Goal: Entertainment & Leisure: Consume media (video, audio)

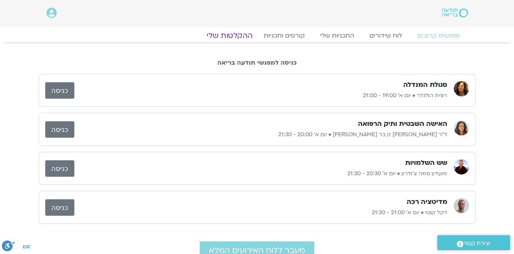
click at [228, 35] on link "ההקלטות שלי" at bounding box center [229, 35] width 64 height 9
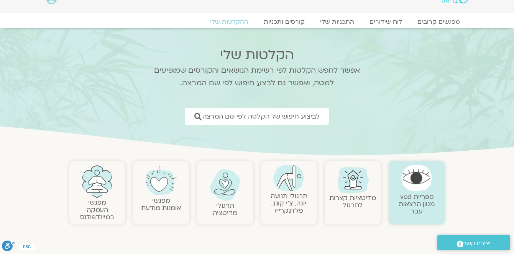
scroll to position [42, 0]
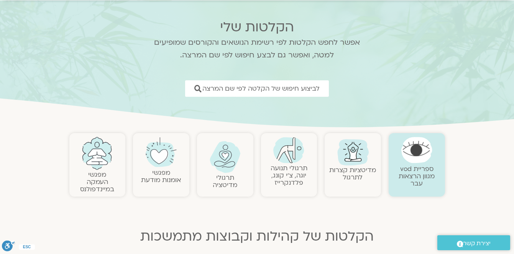
click at [426, 160] on img at bounding box center [416, 150] width 31 height 26
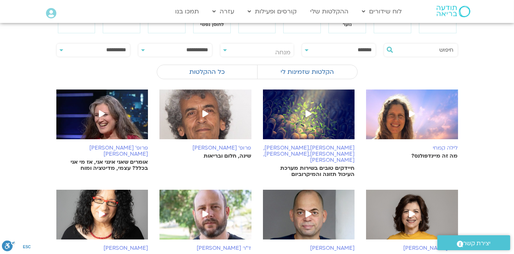
scroll to position [69, 0]
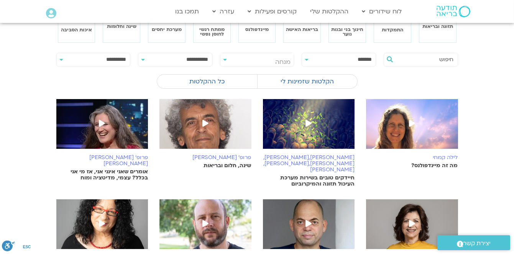
click at [305, 120] on icon at bounding box center [308, 123] width 6 height 7
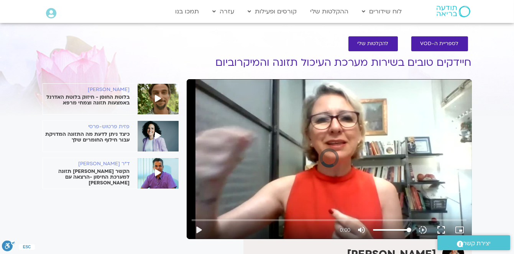
click at [297, 135] on div "Skip Ad play_arrow 0:00 volume_up Mute tune Resolution Auto slow_motion_video P…" at bounding box center [329, 159] width 285 height 160
click at [202, 231] on button "play_arrow" at bounding box center [198, 230] width 18 height 18
type input "2.402298"
click at [435, 230] on button "fullscreen" at bounding box center [441, 230] width 18 height 18
click at [345, 149] on div "Skip Ad 1:25:23 pause 0:23:57 / 1:34:13 volume_up Mute tune Resolution Auto 254…" at bounding box center [329, 159] width 285 height 160
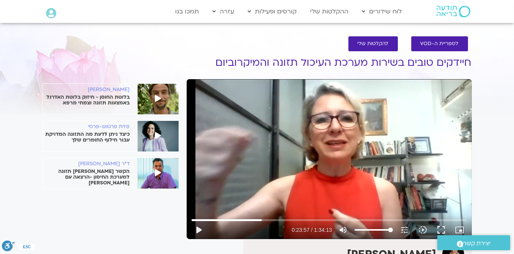
click at [345, 149] on div "Skip Ad 1:25:23 play_arrow 0:23:57 / 1:34:13 volume_up Mute tune Resolution Aut…" at bounding box center [329, 159] width 285 height 160
click at [318, 153] on div "Skip Ad 1:25:23 pause 0:24:02 / 1:34:13 volume_up Mute tune Resolution Auto 254…" at bounding box center [329, 159] width 285 height 160
click at [318, 153] on div "Skip Ad 1:25:23 play_arrow 0:24:03 / 1:34:13 volume_up Mute tune Resolution Aut…" at bounding box center [329, 159] width 285 height 160
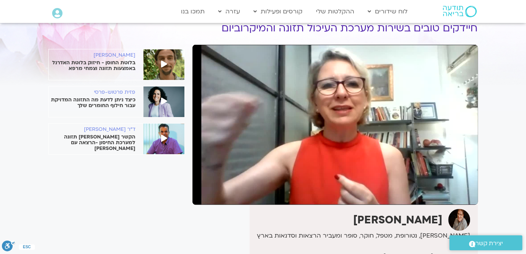
scroll to position [37, 0]
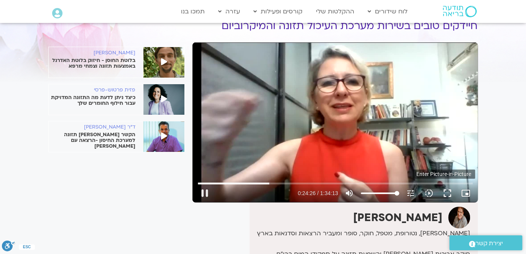
type input "1466.860996"
click at [463, 192] on icon "picture_in_picture_alt" at bounding box center [465, 193] width 9 height 9
click at [445, 192] on button "fullscreen" at bounding box center [447, 193] width 18 height 18
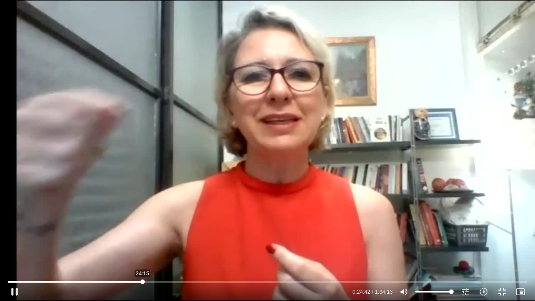
click at [143, 254] on input "Seek" at bounding box center [268, 281] width 520 height 5
click at [139, 254] on input "Seek" at bounding box center [268, 281] width 520 height 5
click at [320, 254] on div "Skip Ad 45:54 pause 0:31:53 / 1:34:13 volume_up Mute tune Resolution Auto 763p …" at bounding box center [267, 150] width 535 height 301
click at [320, 254] on div "Skip Ad 45:54 play_arrow 0:31:54 / 1:34:13 volume_up Mute tune Resolution Auto …" at bounding box center [267, 150] width 535 height 301
click at [176, 254] on input "Seek" at bounding box center [268, 281] width 520 height 5
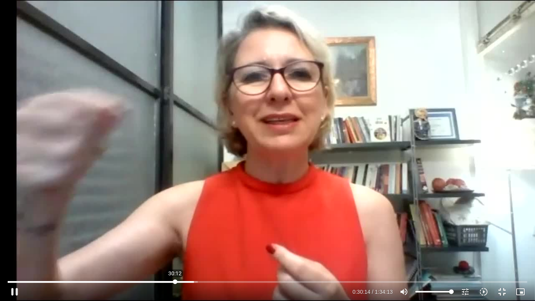
click at [175, 254] on input "Seek" at bounding box center [268, 281] width 520 height 5
click at [155, 213] on div "Skip Ad 20:45 pause 0:37:32 / 1:34:13 volume_up Mute tune Resolution Auto 763p …" at bounding box center [267, 150] width 535 height 301
click at [208, 155] on div "Skip Ad 20:45 play_arrow 0:37:32 / 1:34:13 volume_up Mute tune Resolution Auto …" at bounding box center [267, 150] width 535 height 301
click at [209, 120] on div "Skip Ad 20:45 pause 0:37:53 / 1:34:13 volume_up Mute tune Resolution Auto 509p …" at bounding box center [267, 150] width 535 height 301
click at [209, 120] on div "Skip Ad 20:45 play_arrow 0:37:53 / 1:34:13 volume_up Mute tune Resolution Auto …" at bounding box center [267, 150] width 535 height 301
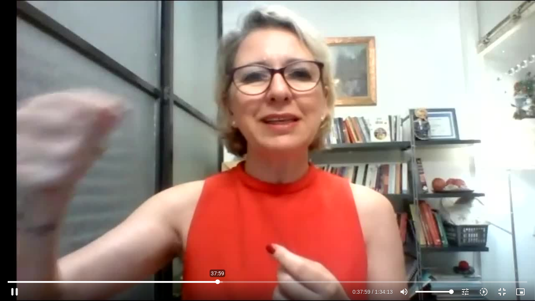
click at [218, 254] on input "Seek" at bounding box center [268, 281] width 520 height 5
click at [215, 254] on input "Seek" at bounding box center [268, 281] width 520 height 5
click at [275, 191] on div "Skip Ad 37:17 pause 0:39:44 / 1:34:13 volume_up Mute tune Resolution Auto 763p …" at bounding box center [267, 150] width 535 height 301
click at [313, 144] on div "Skip Ad 37:17 play_arrow 0:39:44 / 1:34:13 volume_up Mute tune Resolution Auto …" at bounding box center [267, 150] width 535 height 301
click at [289, 100] on div "Skip Ad 37:17 pause 0:40:29 / 1:34:13 volume_up Mute tune Resolution Auto 763p …" at bounding box center [267, 150] width 535 height 301
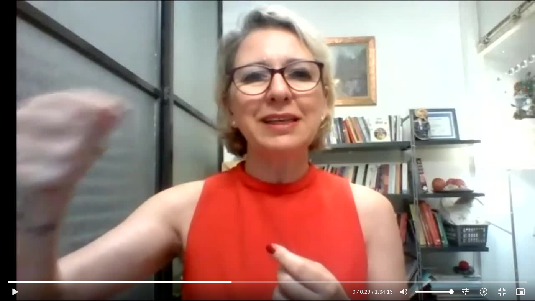
click at [315, 72] on div "Skip Ad 37:17 play_arrow 0:40:29 / 1:34:13 volume_up Mute tune Resolution Auto …" at bounding box center [267, 150] width 535 height 301
click at [261, 30] on div "Skip Ad 37:17 pause 0:40:55 / 1:34:13 volume_up Mute tune Resolution Auto 763p …" at bounding box center [267, 150] width 535 height 301
click at [277, 51] on div "Skip Ad 37:17 play_arrow 0:40:55 / 1:34:13 volume_up Mute tune Resolution Auto …" at bounding box center [267, 150] width 535 height 301
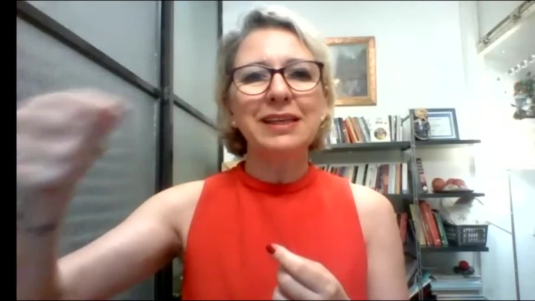
click at [277, 51] on div "Skip Ad 37:17 pause 0:40:57 / 1:34:13 volume_up Mute tune Resolution Auto 763p …" at bounding box center [267, 150] width 535 height 301
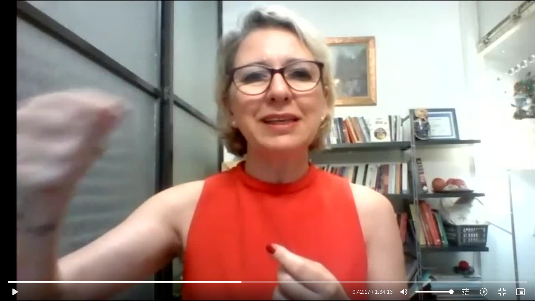
click at [258, 16] on div "Skip Ad 37:17 play_arrow 0:42:17 / 1:34:13 volume_up Mute tune Resolution Auto …" at bounding box center [267, 150] width 535 height 301
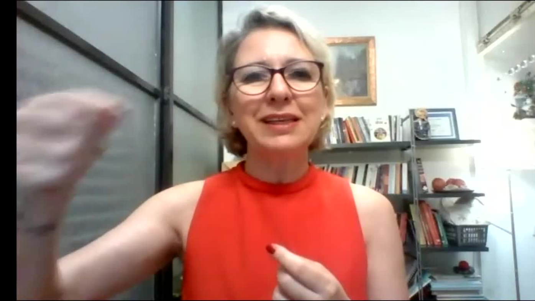
click at [258, 16] on div "Skip Ad 37:17 pause 0:42:19 / 1:34:13 volume_up Mute tune Resolution Auto 763p …" at bounding box center [267, 150] width 535 height 301
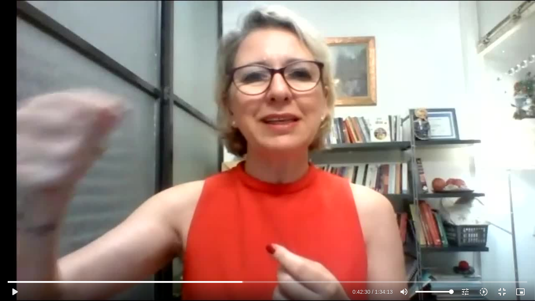
click at [353, 120] on div "Skip Ad 37:17 play_arrow 0:42:30 / 1:34:13 volume_up Mute tune Resolution Auto …" at bounding box center [267, 150] width 535 height 301
click at [365, 98] on div "Skip Ad 37:17 pause 0:46:08 / 1:34:13 volume_up Mute tune Resolution Auto 763p …" at bounding box center [267, 150] width 535 height 301
click at [422, 95] on div "Skip Ad 37:17 play_arrow 0:46:08 / 1:34:13 volume_up Mute tune Resolution Auto …" at bounding box center [267, 150] width 535 height 301
click at [376, 103] on div "Skip Ad 37:17 pause 0:46:11 / 1:34:13 volume_up Mute tune Resolution Auto 763p …" at bounding box center [267, 150] width 535 height 301
click at [376, 103] on div "Skip Ad 37:17 play_arrow 0:46:11 / 1:34:13 volume_up Mute tune Resolution Auto …" at bounding box center [267, 150] width 535 height 301
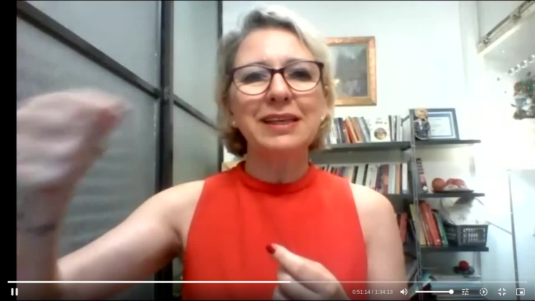
click at [406, 243] on div "Skip Ad 46:41 pause 0:51:14 / 1:34:13 volume_up Mute tune Resolution Auto 509p …" at bounding box center [267, 150] width 535 height 301
click at [372, 208] on div "Skip Ad 46:41 play_arrow 0:51:14 / 1:34:13 volume_up Mute tune Resolution Auto …" at bounding box center [267, 150] width 535 height 301
click at [376, 185] on div "Skip Ad 46:41 pause 0:54:28 / 1:34:13 volume_up Mute tune Resolution Auto 763p …" at bounding box center [267, 150] width 535 height 301
click at [514, 102] on div "Skip Ad 46:41 play_arrow 0:54:28 / 1:34:13 volume_up Mute tune Resolution Auto …" at bounding box center [267, 150] width 535 height 301
click at [489, 62] on div "Skip Ad 46:41 pause 0:57:14 / 1:34:13 volume_up Mute tune Resolution Auto 254p …" at bounding box center [267, 150] width 535 height 301
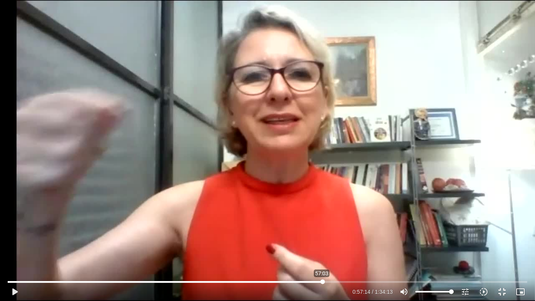
click at [322, 254] on input "Seek" at bounding box center [268, 281] width 520 height 5
click at [351, 194] on div "Skip Ad 57:03 play_arrow 0:57:14 / 1:34:13 volume_up Mute tune Resolution Auto …" at bounding box center [267, 150] width 535 height 301
click at [319, 254] on input "Seek" at bounding box center [268, 281] width 520 height 5
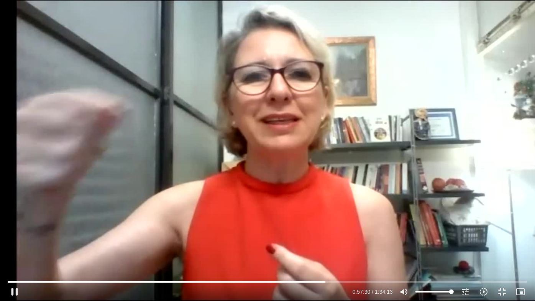
click at [423, 221] on div "Skip Ad 1:24:48 pause 0:57:30 / 1:34:13 volume_up Mute tune Resolution Auto 763…" at bounding box center [267, 150] width 535 height 301
click at [402, 225] on div "Skip Ad 1:24:48 play_arrow 0:57:30 / 1:34:13 volume_up Mute tune Resolution Aut…" at bounding box center [267, 150] width 535 height 301
click at [312, 238] on div "Skip Ad 1:24:48 pause 0:58:25 / 1:34:13 volume_up Mute tune Resolution Auto 763…" at bounding box center [267, 150] width 535 height 301
click at [328, 254] on input "Seek" at bounding box center [268, 281] width 520 height 5
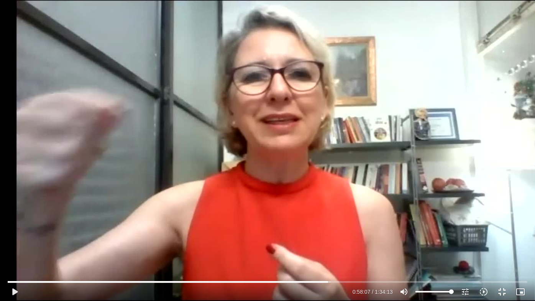
click at [399, 212] on div "Skip Ad 58:06 play_arrow 0:58:07 / 1:34:13 volume_up Mute tune Resolution Auto …" at bounding box center [267, 150] width 535 height 301
click at [326, 254] on input "Seek" at bounding box center [268, 281] width 520 height 5
click at [277, 254] on div "Skip Ad 55:01 pause 0:58:08 / 1:34:13 volume_up Mute tune Resolution Auto 763p …" at bounding box center [267, 150] width 535 height 301
click at [277, 254] on div "Skip Ad 55:01 play_arrow 0:58:08 / 1:34:13 volume_up Mute tune Resolution Auto …" at bounding box center [267, 150] width 535 height 301
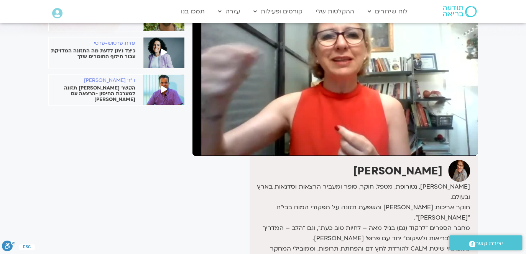
scroll to position [87, 0]
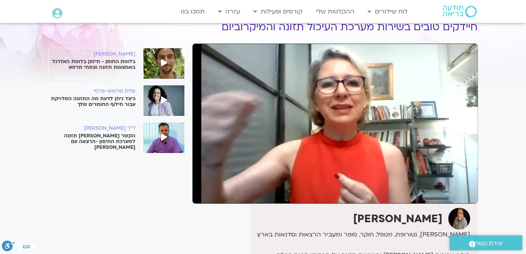
scroll to position [38, 0]
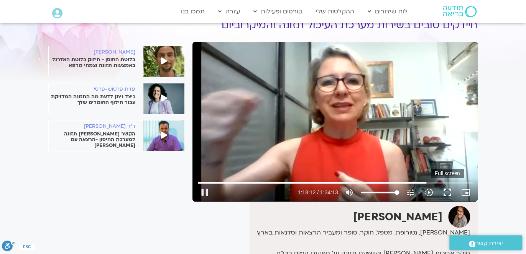
click at [448, 194] on button "fullscreen" at bounding box center [447, 193] width 18 height 18
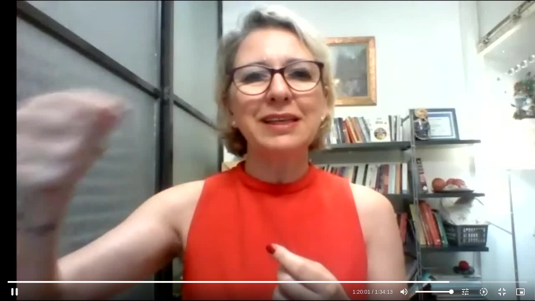
click at [421, 254] on div "Skip Ad 1:19:52 pause 1:20:01 / 1:34:13 volume_up Mute tune Resolution Auto 509…" at bounding box center [267, 150] width 535 height 301
click at [417, 254] on div "Skip Ad 1:19:52 play_arrow 1:20:01 / 1:34:13 volume_up Mute tune Resolution Aut…" at bounding box center [267, 150] width 535 height 301
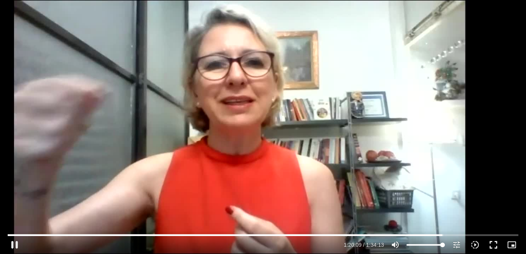
type input "4809.707495"
